Goal: Navigation & Orientation: Find specific page/section

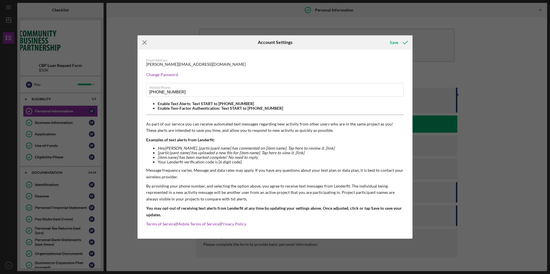
click at [145, 43] on icon "Icon/Menu Close" at bounding box center [144, 42] width 14 height 14
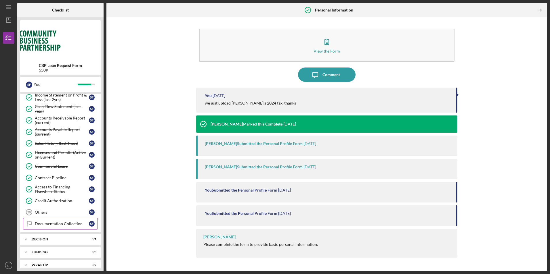
scroll to position [254, 0]
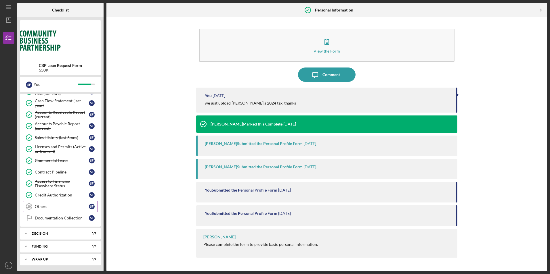
click at [40, 207] on div "Others" at bounding box center [62, 206] width 54 height 5
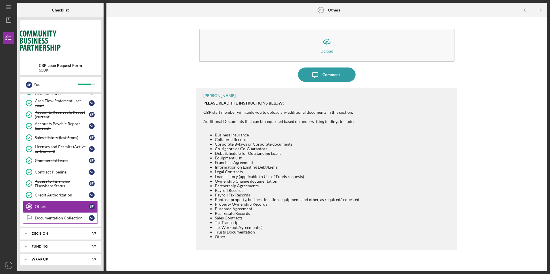
click at [54, 217] on div "Documentation Collection" at bounding box center [62, 218] width 54 height 5
